Goal: Navigation & Orientation: Understand site structure

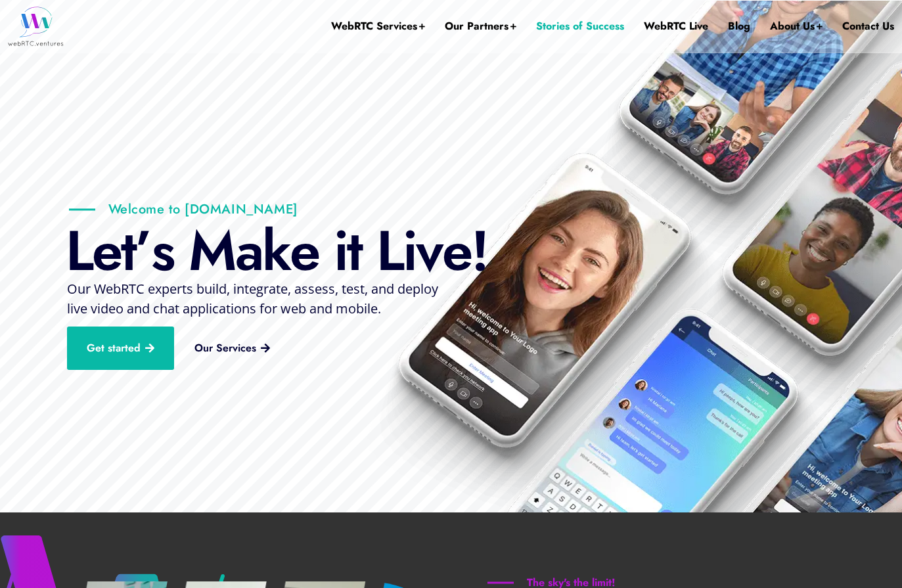
click at [591, 29] on link "Stories of Success" at bounding box center [580, 26] width 88 height 53
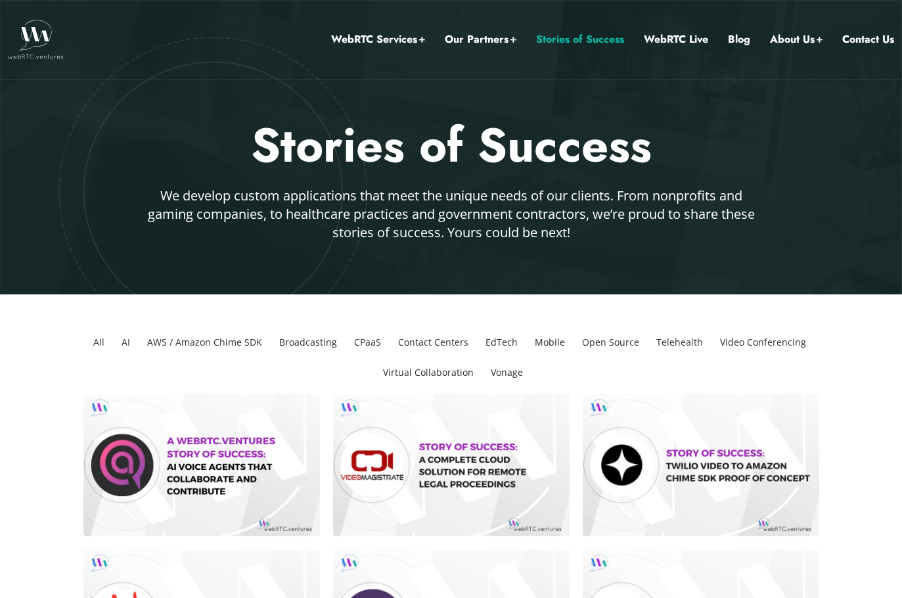
click at [678, 344] on li "Telehealth" at bounding box center [679, 342] width 57 height 30
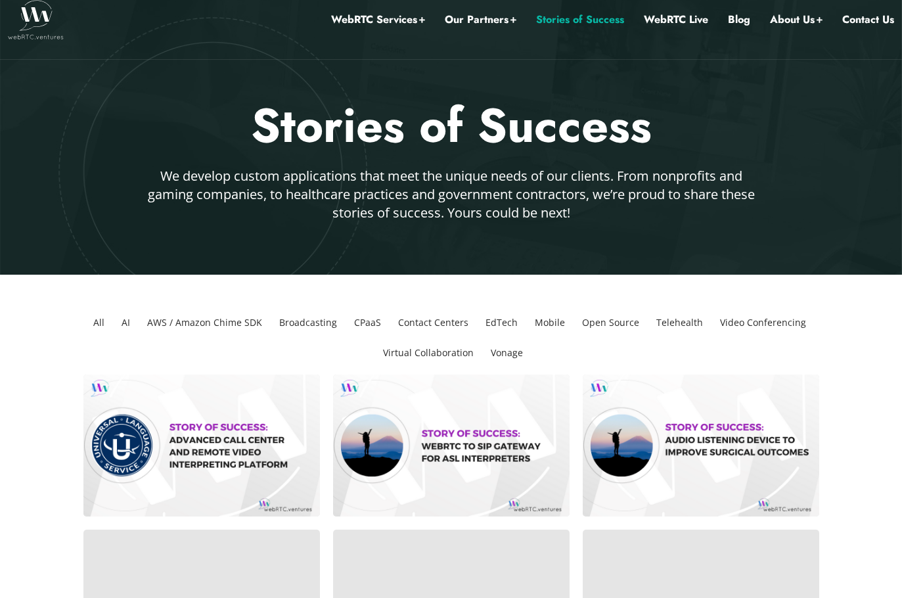
scroll to position [13, 0]
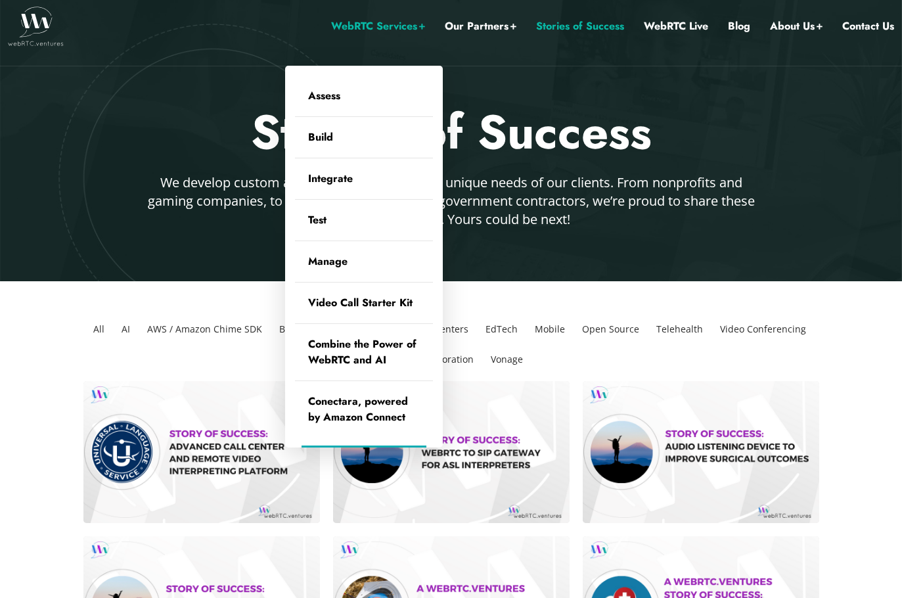
click at [359, 28] on link "WebRTC Services" at bounding box center [378, 26] width 94 height 17
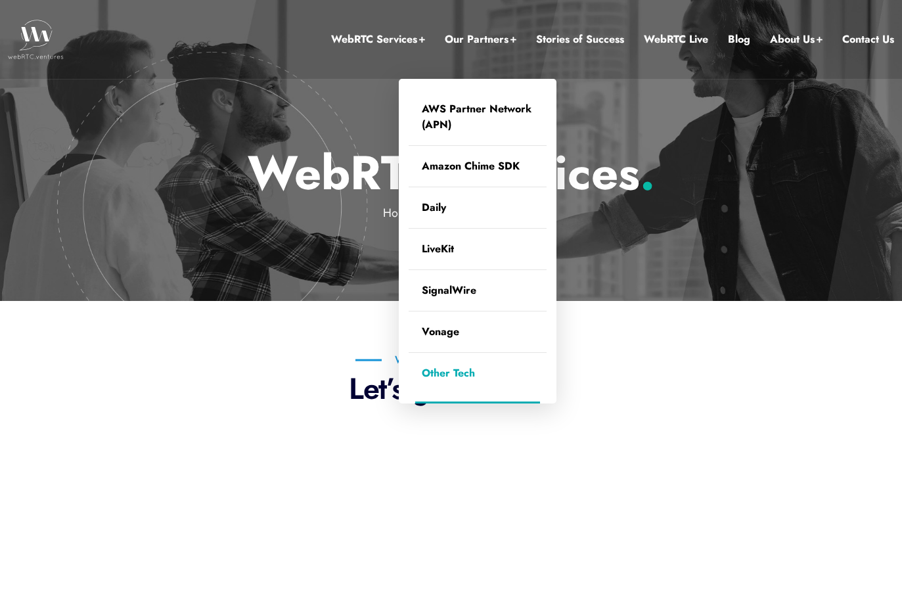
scroll to position [66, 0]
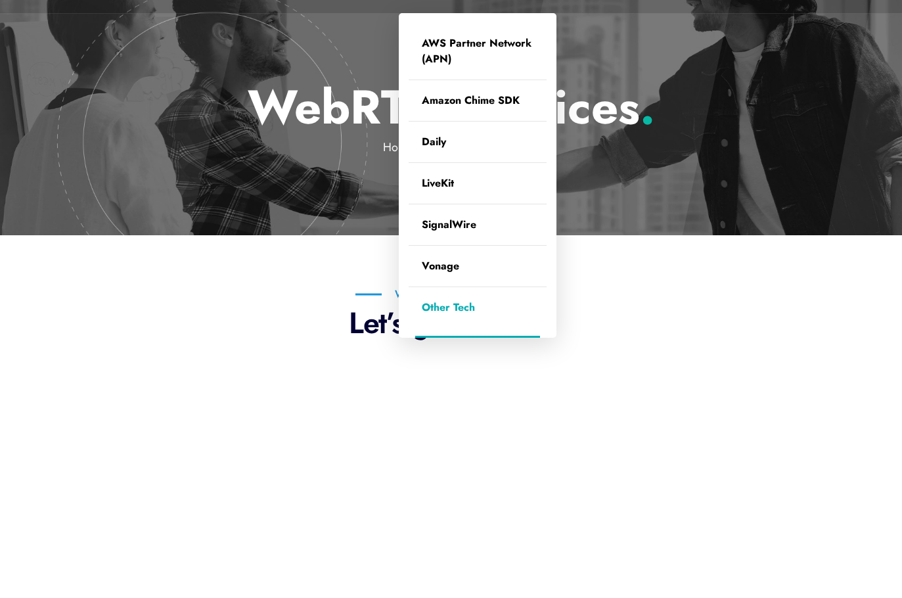
click at [445, 309] on link "Other Tech" at bounding box center [478, 307] width 138 height 41
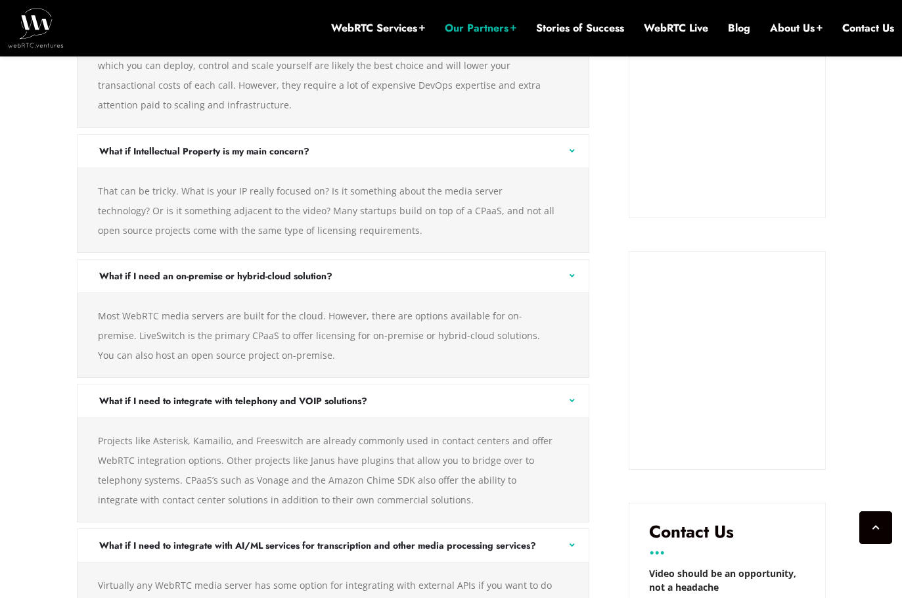
scroll to position [1525, 0]
